Goal: Find specific page/section: Find specific page/section

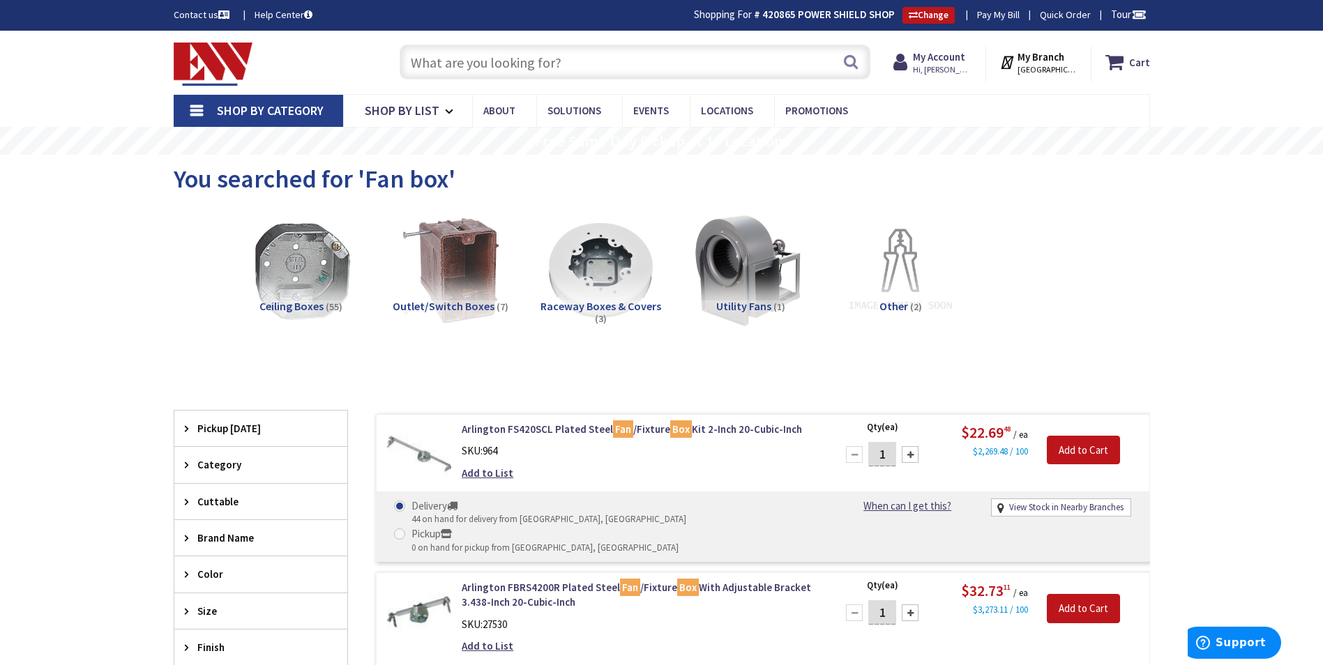
click at [562, 63] on input "text" at bounding box center [635, 62] width 471 height 35
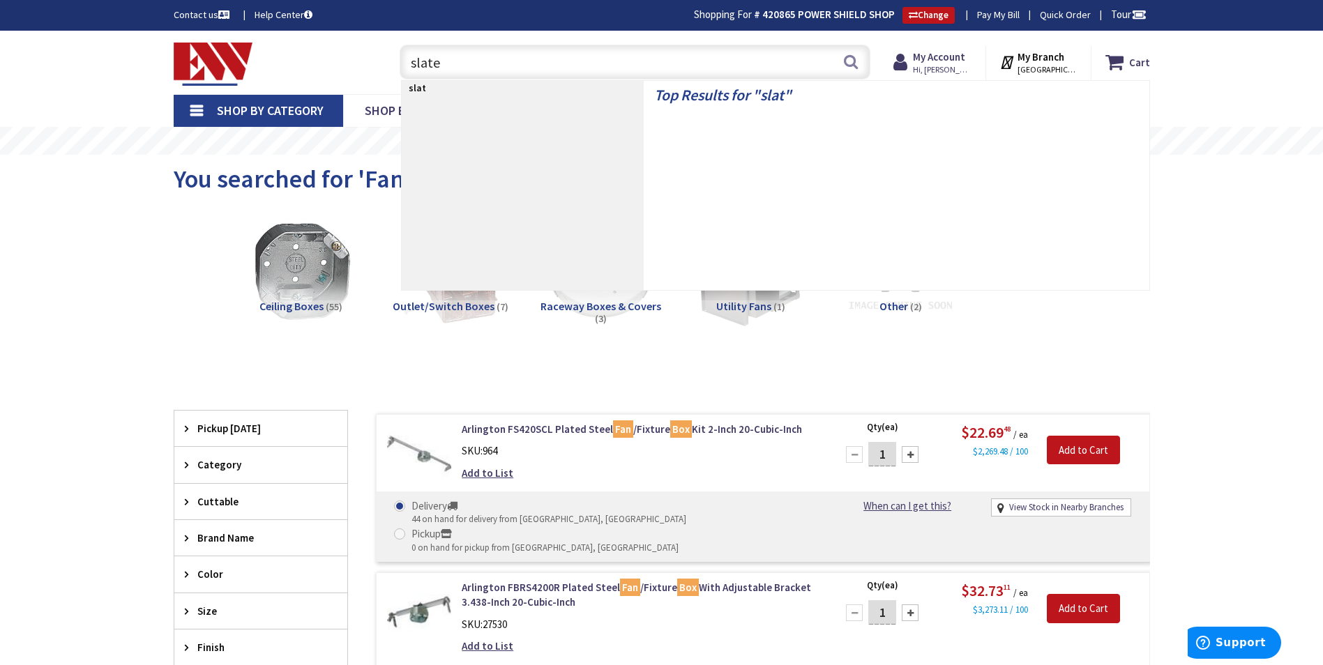
type input "slater"
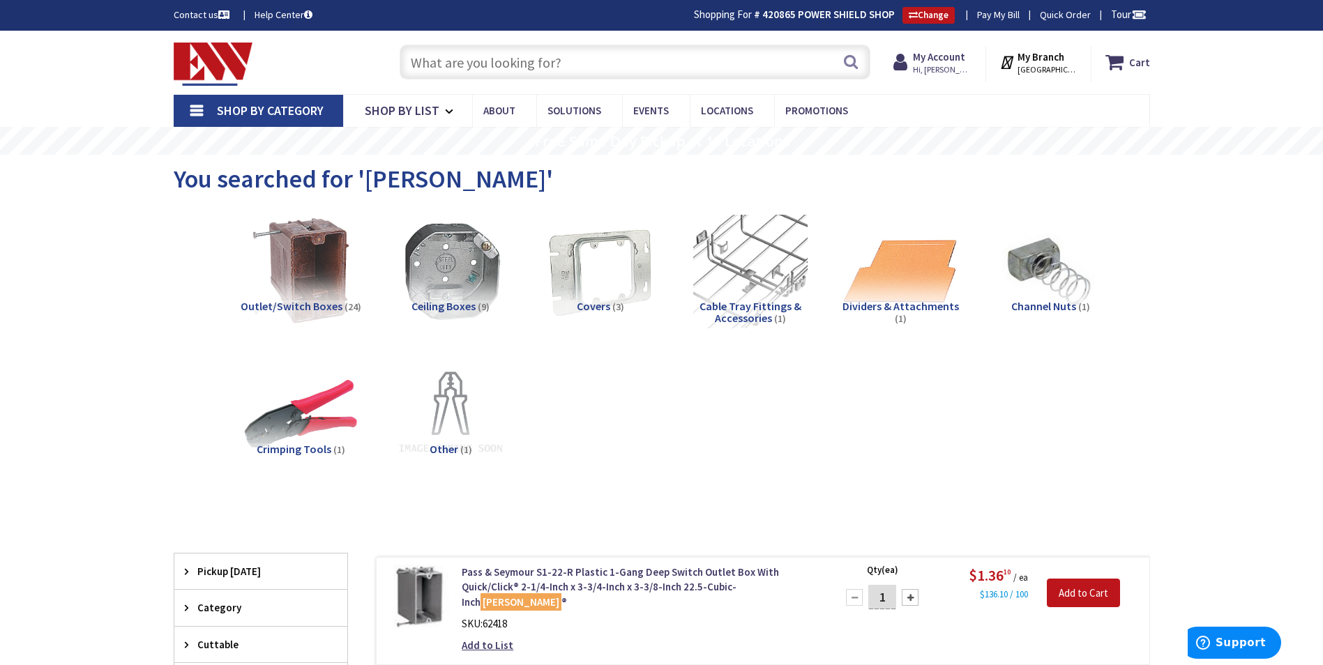
click at [518, 68] on input "text" at bounding box center [635, 62] width 471 height 35
